Goal: Task Accomplishment & Management: Complete application form

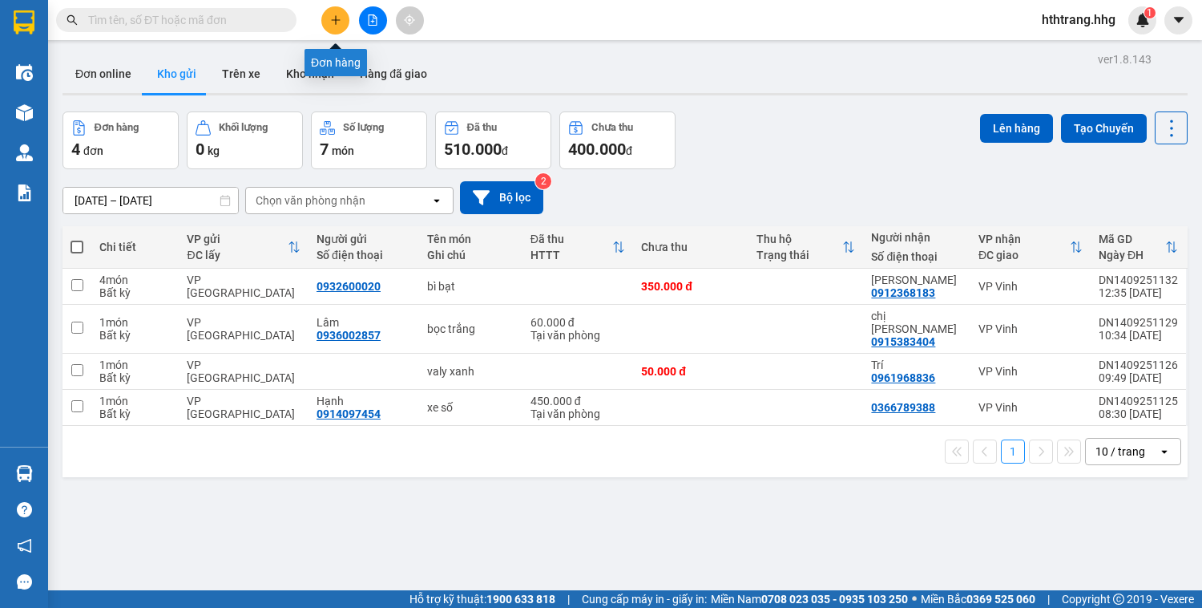
click at [338, 14] on icon "plus" at bounding box center [335, 19] width 11 height 11
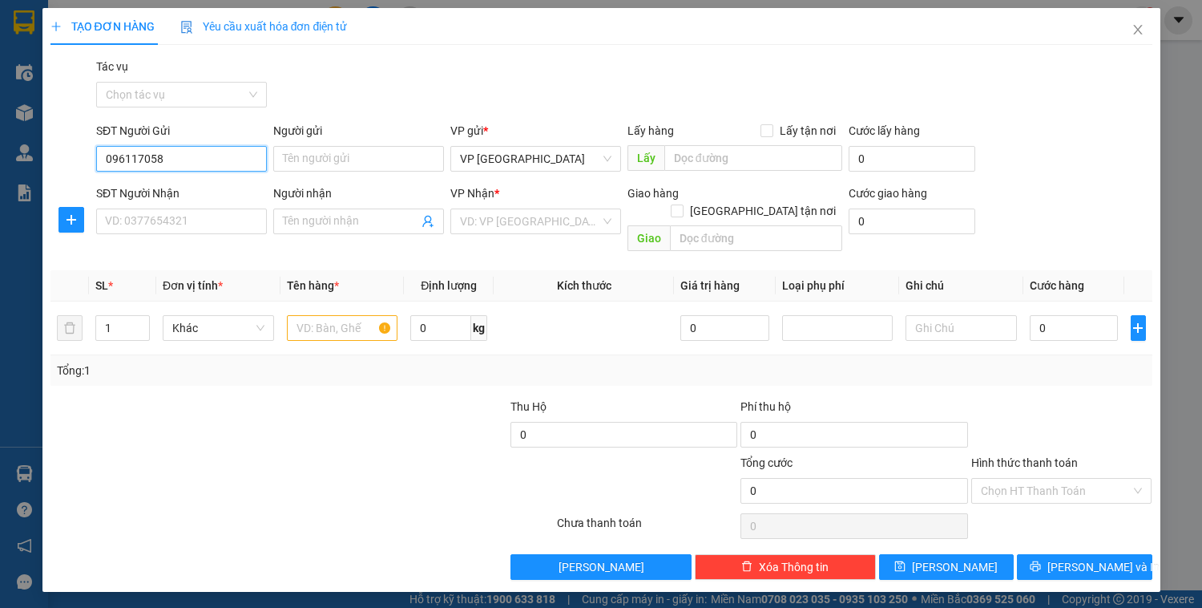
type input "0961170580"
click at [178, 192] on div "0961170580 - Trí" at bounding box center [181, 191] width 151 height 18
type input "Trí"
type input "0961170580"
click at [146, 227] on input "SĐT Người Nhận" at bounding box center [181, 221] width 171 height 26
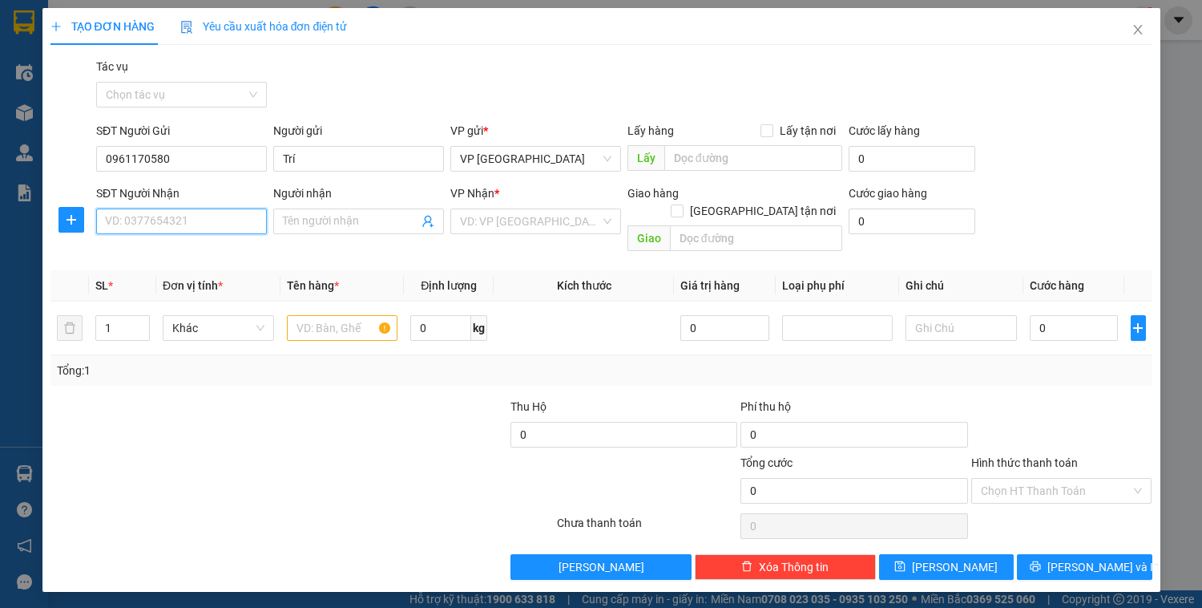
click at [146, 227] on input "SĐT Người Nhận" at bounding box center [181, 221] width 171 height 26
type input "0913989254"
click at [298, 220] on input "Người nhận" at bounding box center [350, 221] width 135 height 18
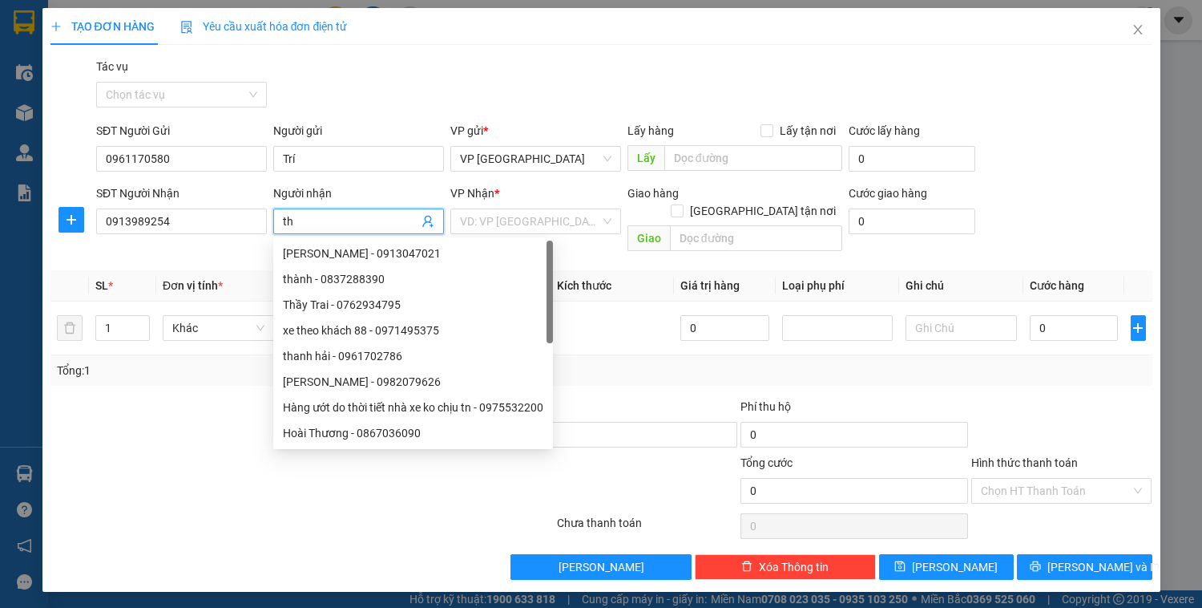
type input "t"
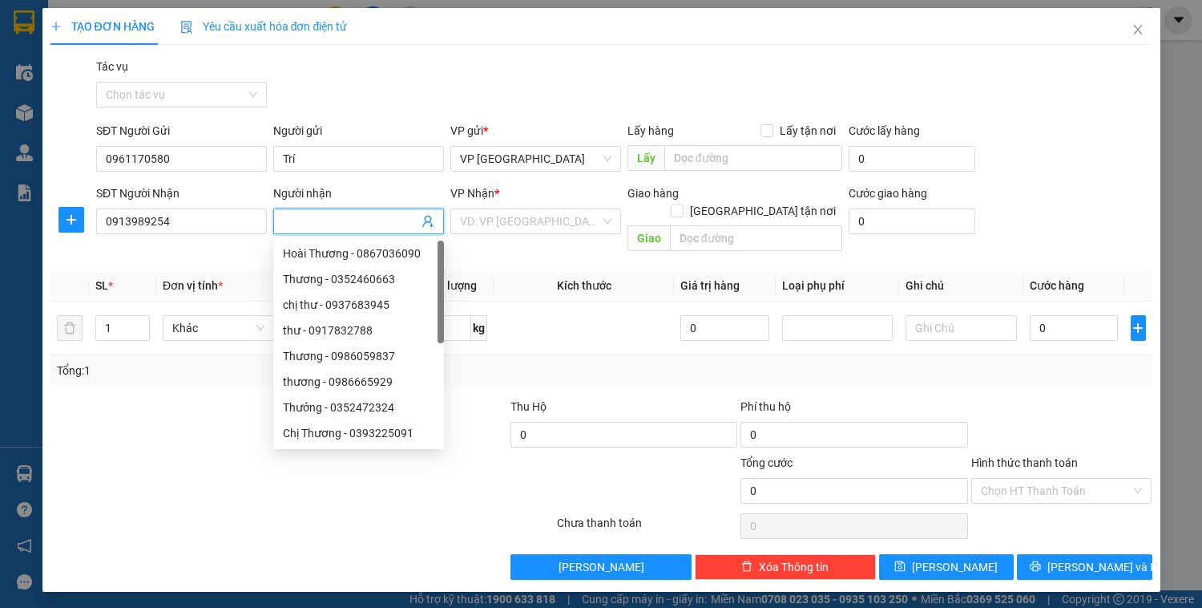
type input "t"
type input "Thư"
click at [471, 221] on input "search" at bounding box center [530, 221] width 140 height 24
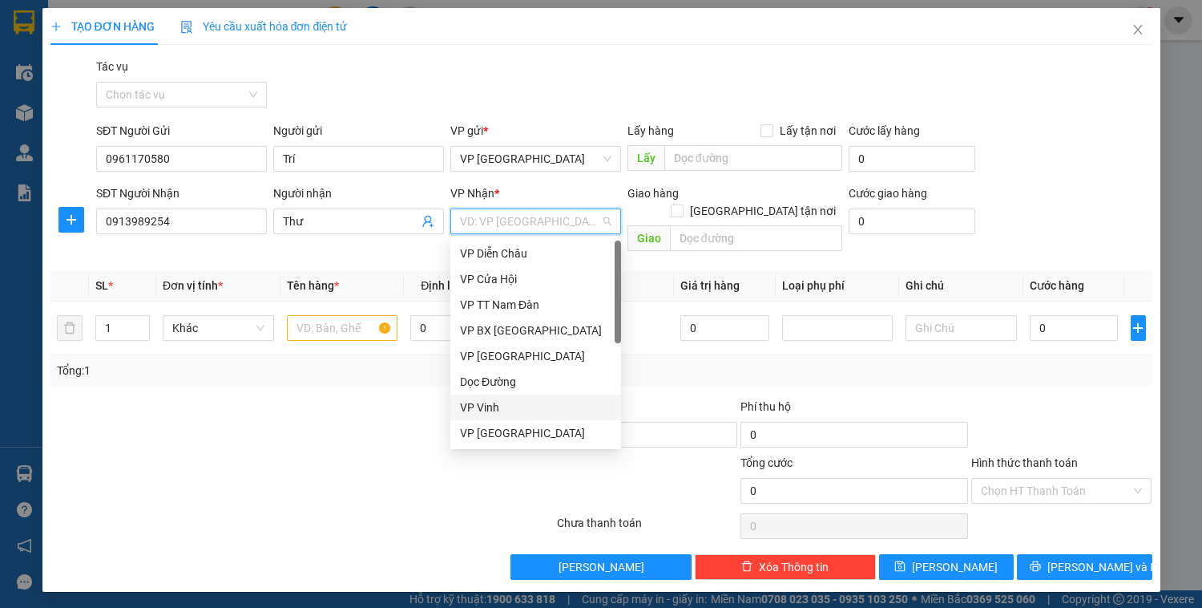
click at [482, 407] on div "VP Vinh" at bounding box center [535, 407] width 151 height 18
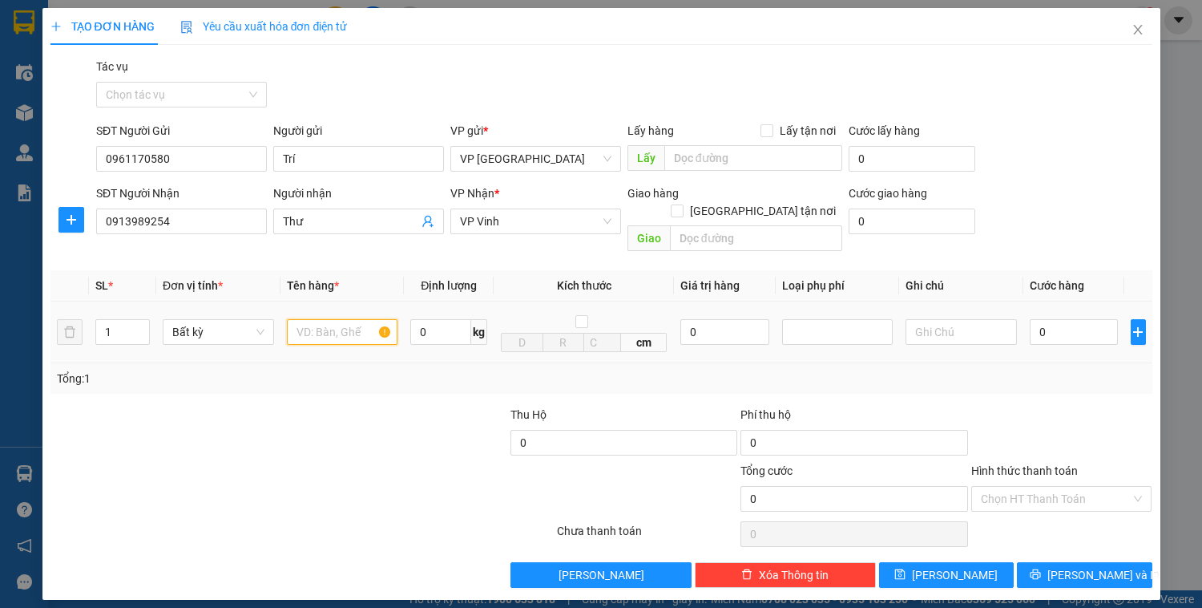
click at [310, 319] on input "text" at bounding box center [342, 332] width 111 height 26
type input "ct-KHÔNG ĐÈ BẸP"
click at [1070, 319] on input "0" at bounding box center [1074, 332] width 88 height 26
type input "5"
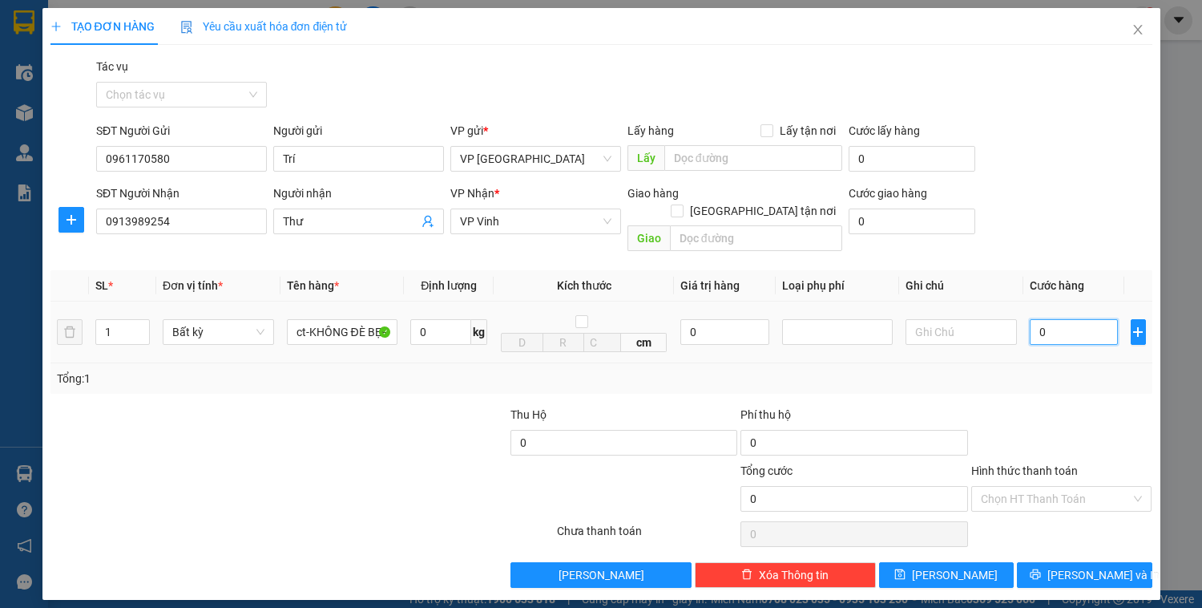
type input "5"
type input "50"
type input "500"
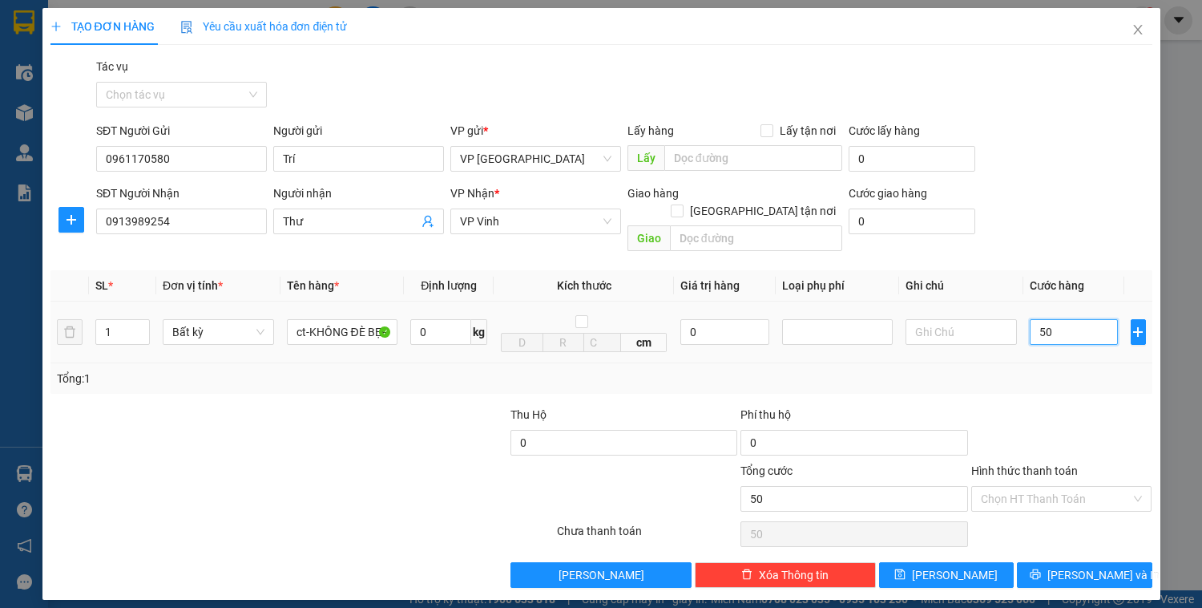
type input "500"
type input "5.000"
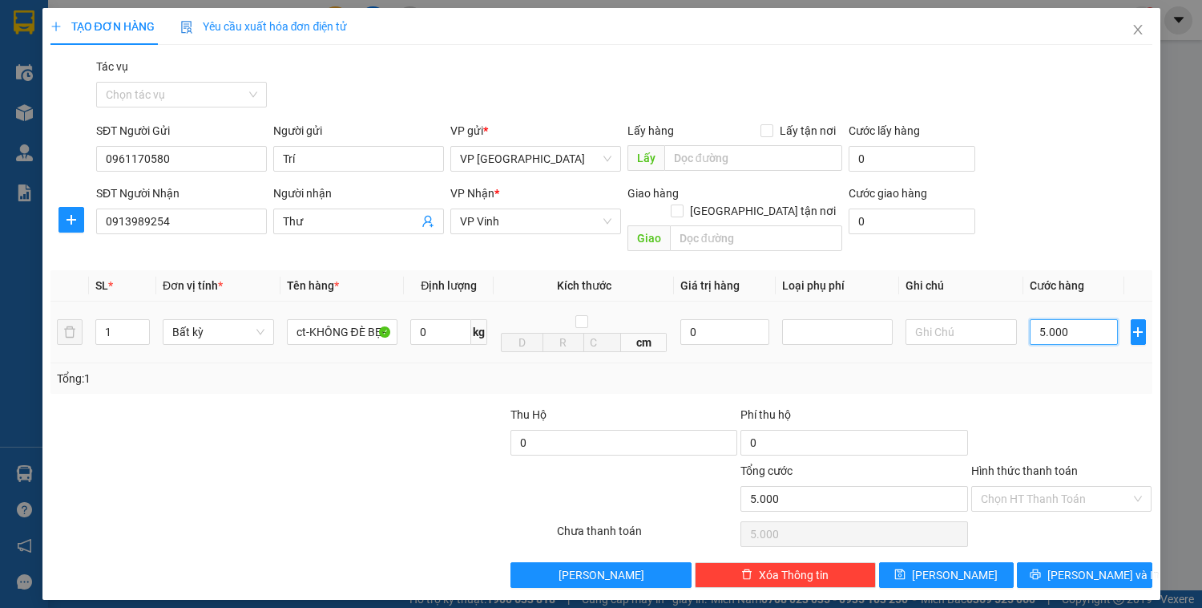
type input "50.000"
click at [1064, 486] on input "Hình thức thanh toán" at bounding box center [1056, 498] width 151 height 24
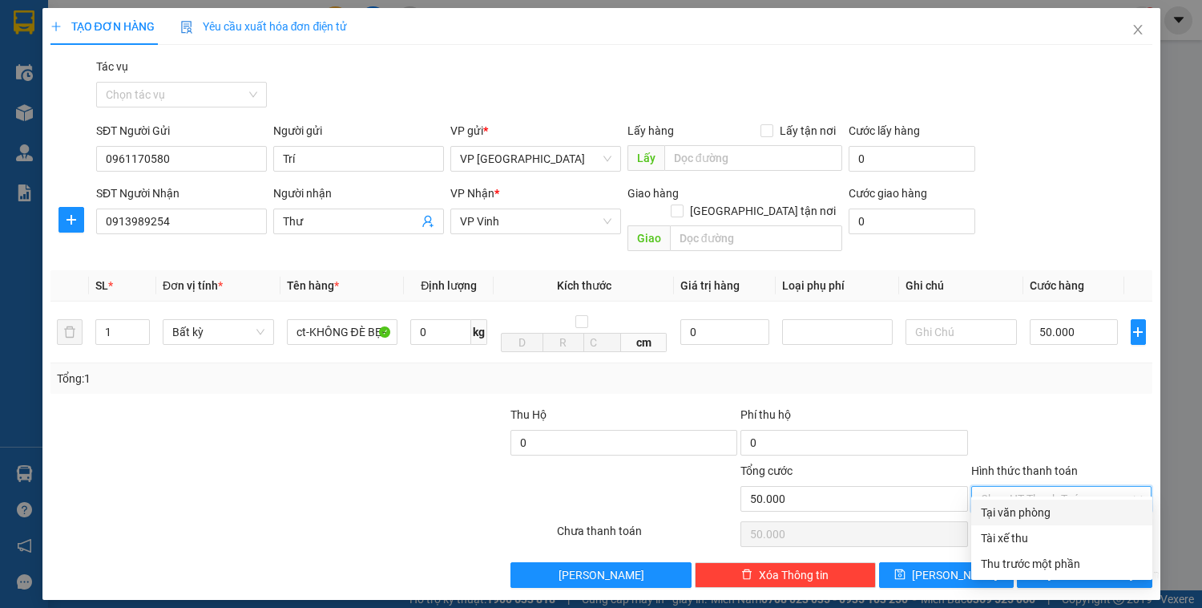
click at [1048, 507] on div "Tại văn phòng" at bounding box center [1062, 512] width 162 height 18
type input "0"
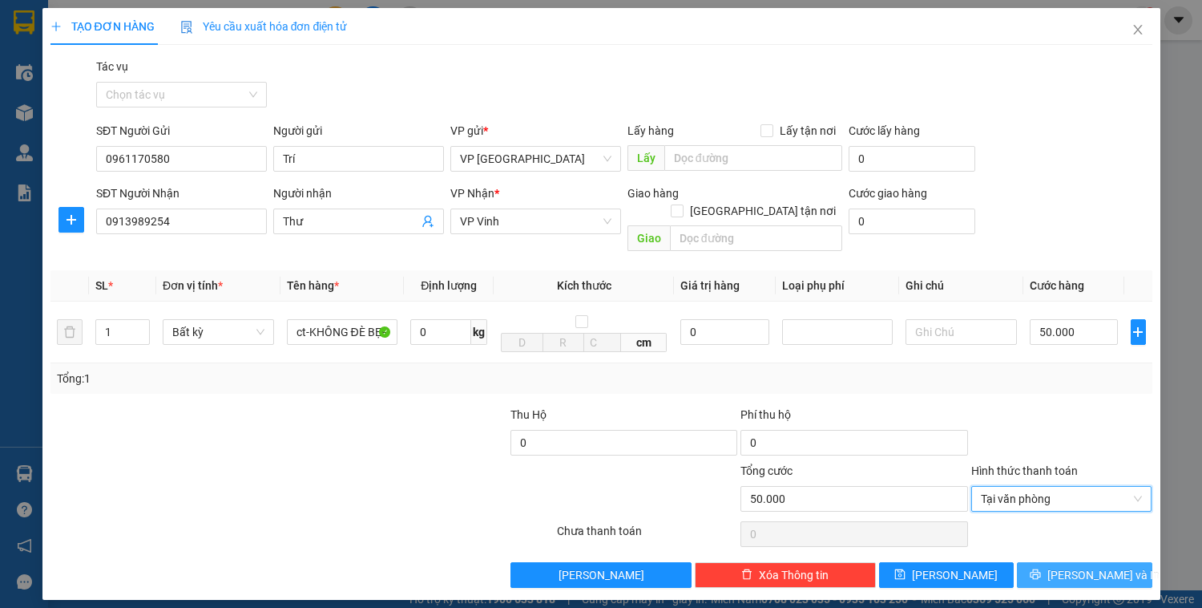
click at [1087, 566] on span "[PERSON_NAME] và In" at bounding box center [1104, 575] width 112 height 18
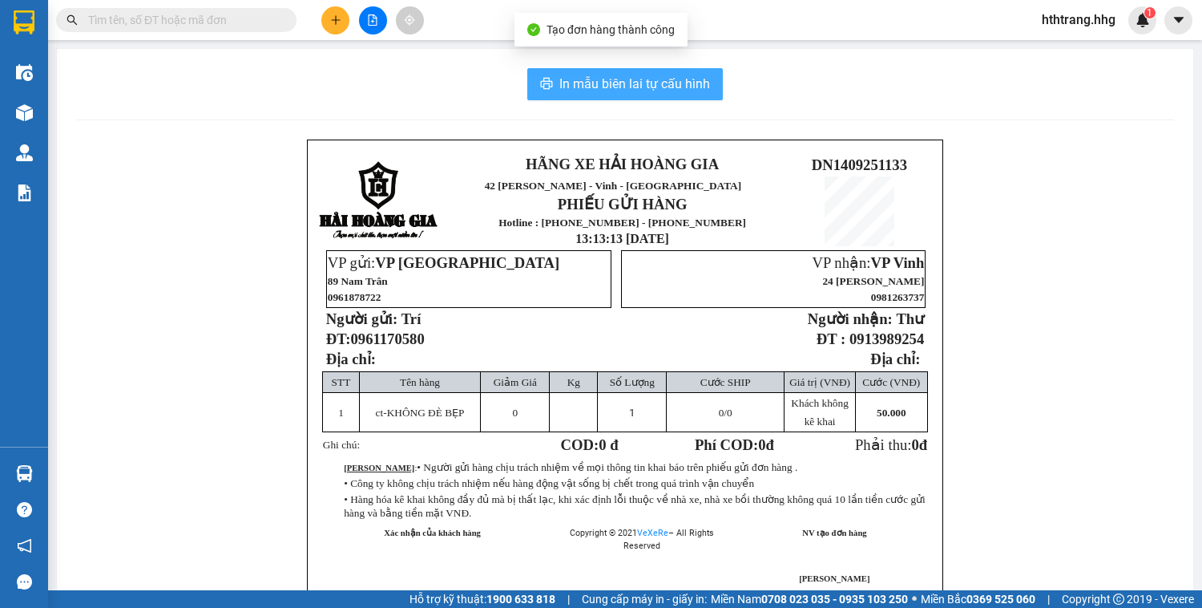
click at [639, 80] on span "In mẫu biên lai tự cấu hình" at bounding box center [634, 84] width 151 height 20
